Goal: Check status: Check status

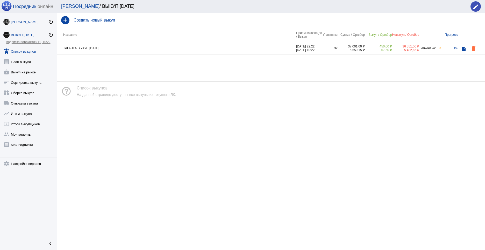
click at [31, 21] on div "[PERSON_NAME]" at bounding box center [29, 22] width 37 height 4
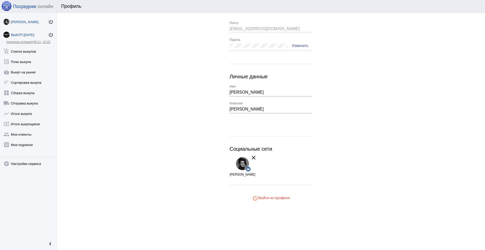
click at [28, 37] on link "ВЫКУП [DATE] power_settings_new" at bounding box center [28, 34] width 57 height 10
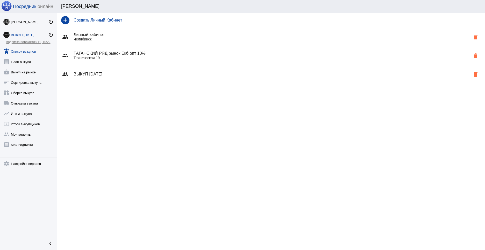
click at [30, 51] on link "add_shopping_cart Список выкупов" at bounding box center [28, 50] width 57 height 10
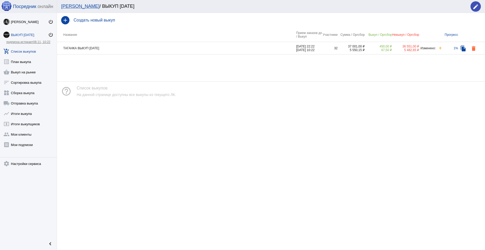
click at [139, 45] on td "ТАГАНКА ВЫКУП [DATE]" at bounding box center [176, 48] width 239 height 12
